Goal: Transaction & Acquisition: Obtain resource

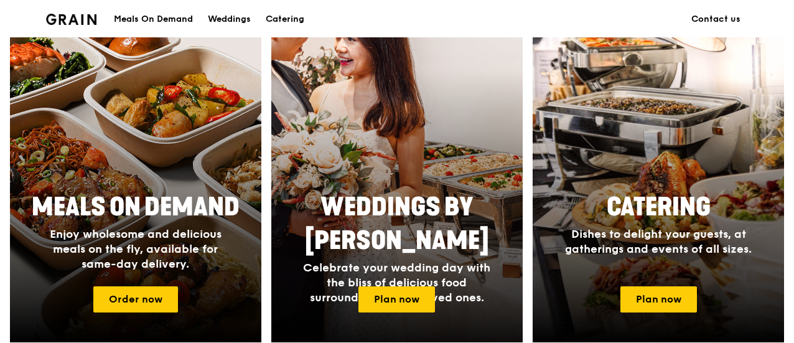
scroll to position [498, 0]
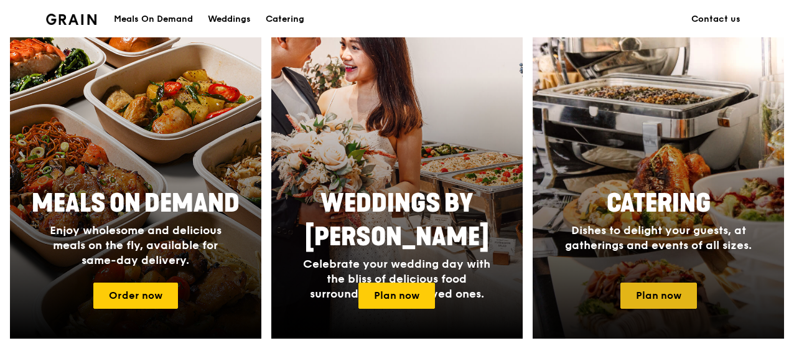
click at [673, 292] on link "Plan now" at bounding box center [658, 296] width 77 height 26
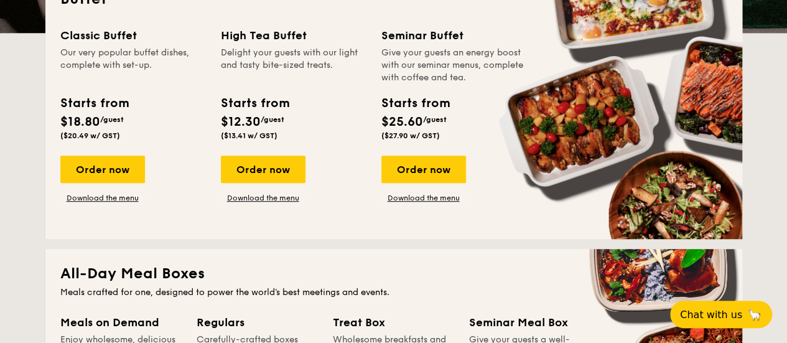
scroll to position [373, 0]
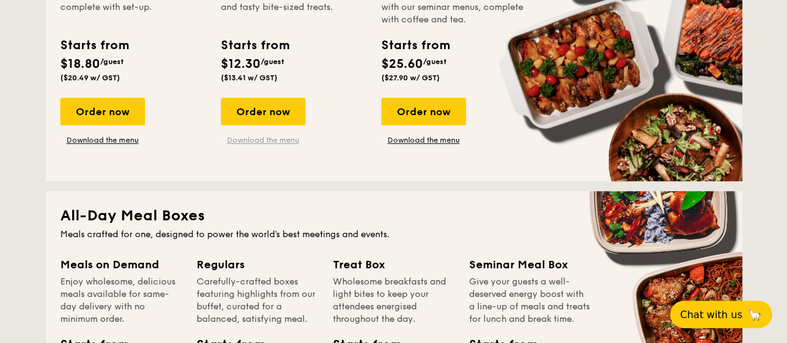
click at [268, 144] on link "Download the menu" at bounding box center [263, 140] width 85 height 10
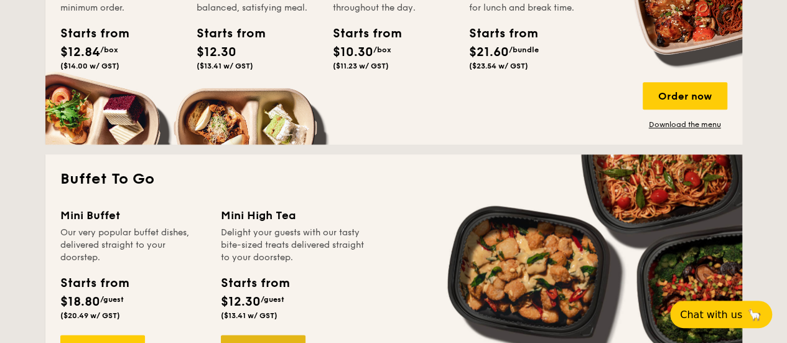
scroll to position [498, 0]
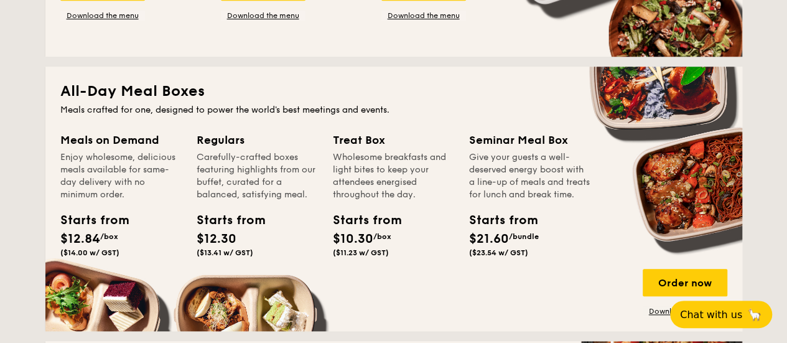
click at [500, 296] on div "Meals on Demand Enjoy wholesome, delicious meals available for same-day deliver…" at bounding box center [393, 223] width 667 height 185
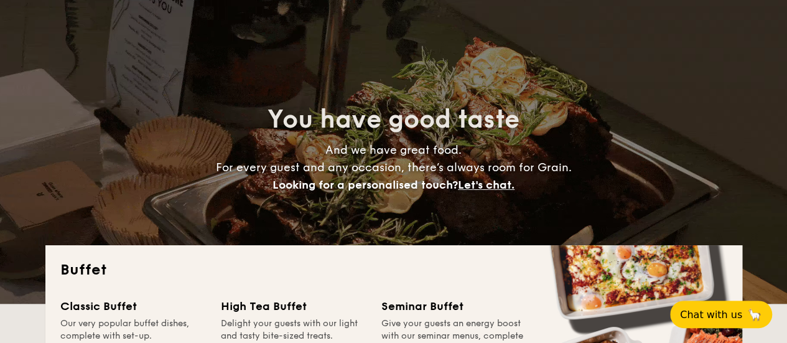
scroll to position [0, 0]
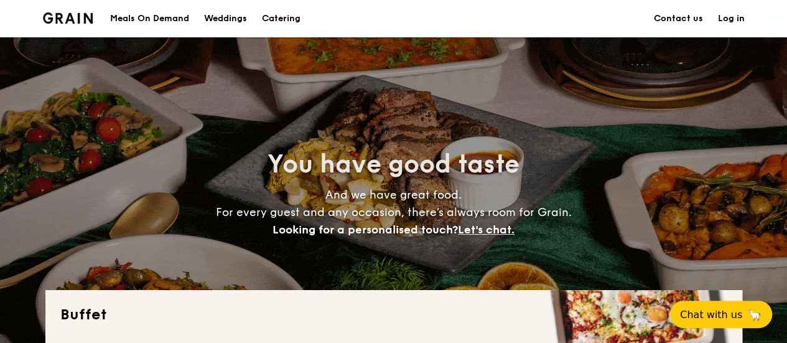
click at [179, 15] on div "Meals On Demand" at bounding box center [149, 18] width 79 height 37
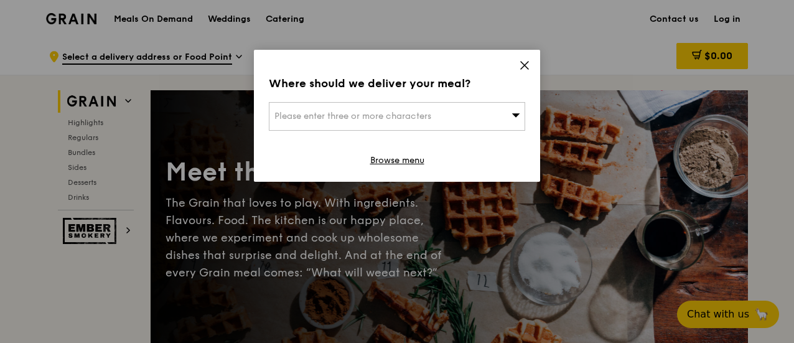
click at [524, 60] on icon at bounding box center [524, 65] width 11 height 11
